Goal: Find specific page/section: Find specific page/section

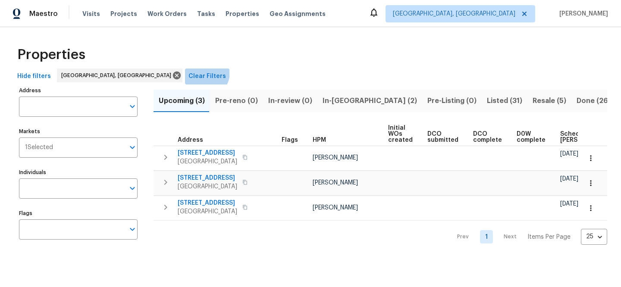
click at [188, 73] on span "Clear Filters" at bounding box center [207, 76] width 38 height 11
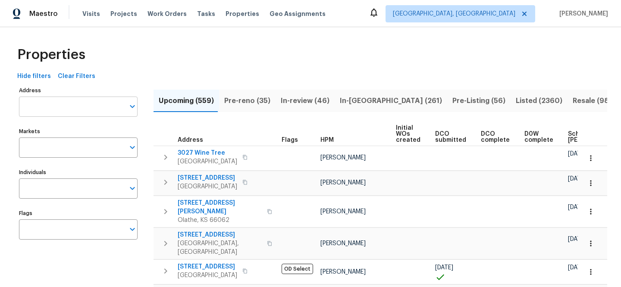
click at [108, 103] on input "Address" at bounding box center [72, 107] width 106 height 20
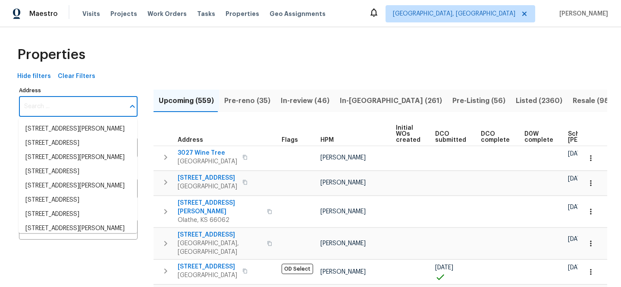
paste input "[STREET_ADDRESS]"
type input "[STREET_ADDRESS]"
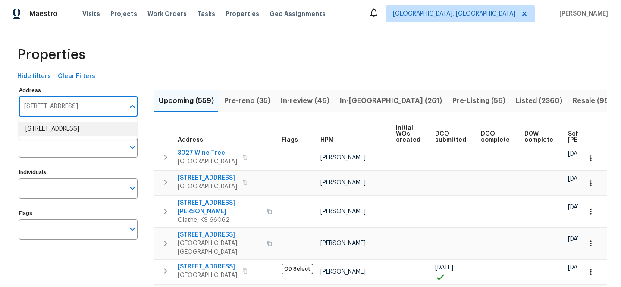
click at [115, 128] on li "[STREET_ADDRESS]" at bounding box center [78, 129] width 119 height 14
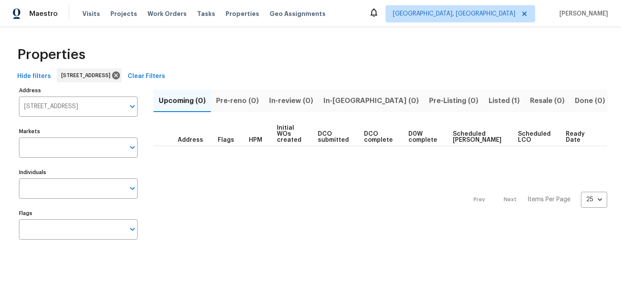
click at [489, 100] on span "Listed (1)" at bounding box center [504, 101] width 31 height 12
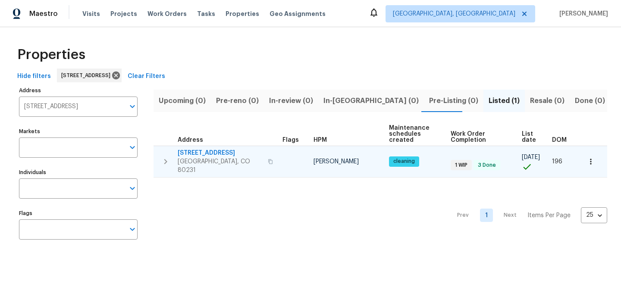
click at [226, 152] on span "[STREET_ADDRESS]" at bounding box center [220, 153] width 85 height 9
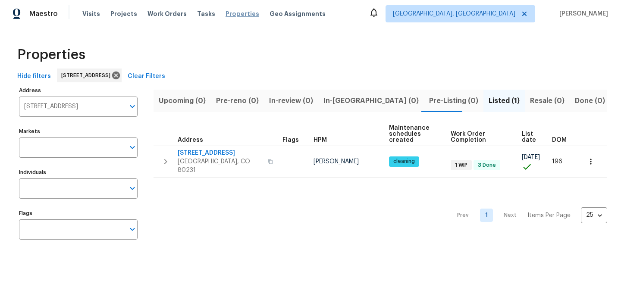
click at [238, 16] on span "Properties" at bounding box center [243, 13] width 34 height 9
click at [165, 80] on span "Clear Filters" at bounding box center [147, 76] width 38 height 11
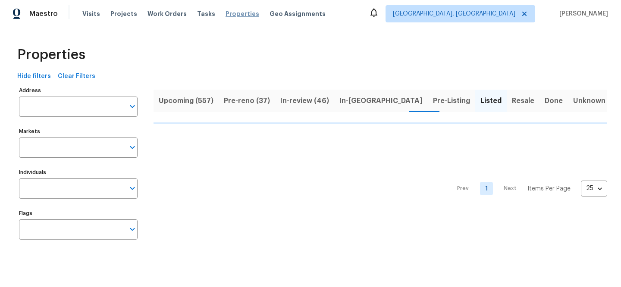
click at [237, 14] on span "Properties" at bounding box center [243, 13] width 34 height 9
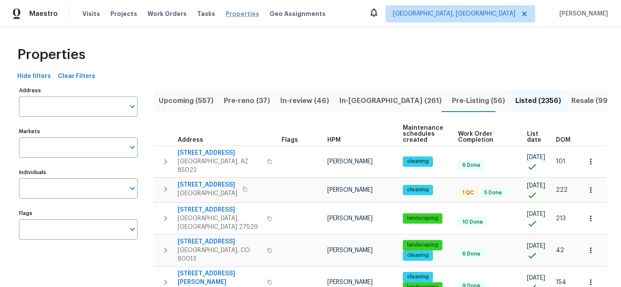
click at [232, 17] on span "Properties" at bounding box center [243, 13] width 34 height 9
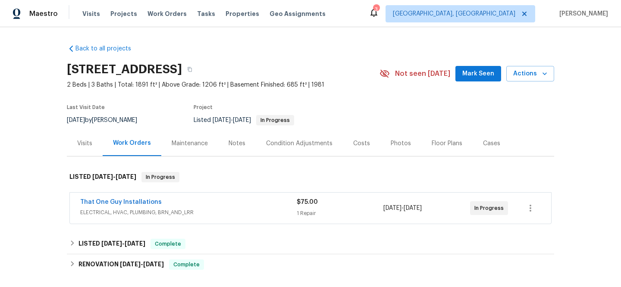
click at [81, 144] on div "Visits" at bounding box center [84, 143] width 15 height 9
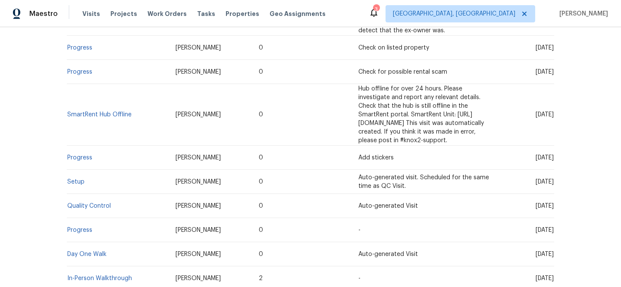
scroll to position [273, 0]
click at [78, 178] on link "Setup" at bounding box center [75, 181] width 17 height 6
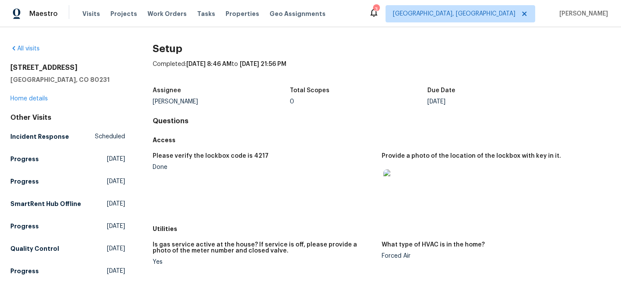
click at [385, 184] on img at bounding box center [397, 184] width 28 height 28
